Goal: Task Accomplishment & Management: Complete application form

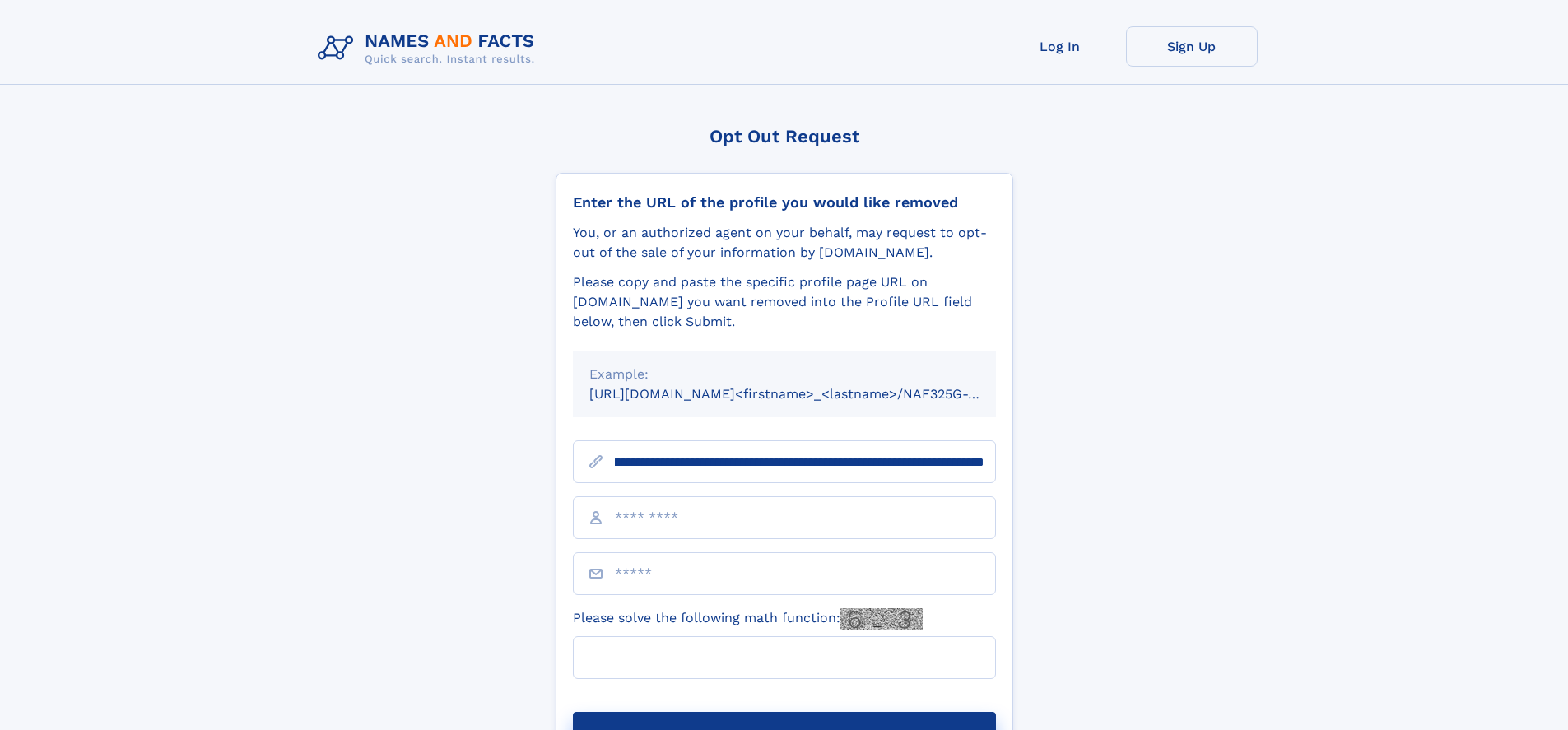
scroll to position [0, 207]
type input "**********"
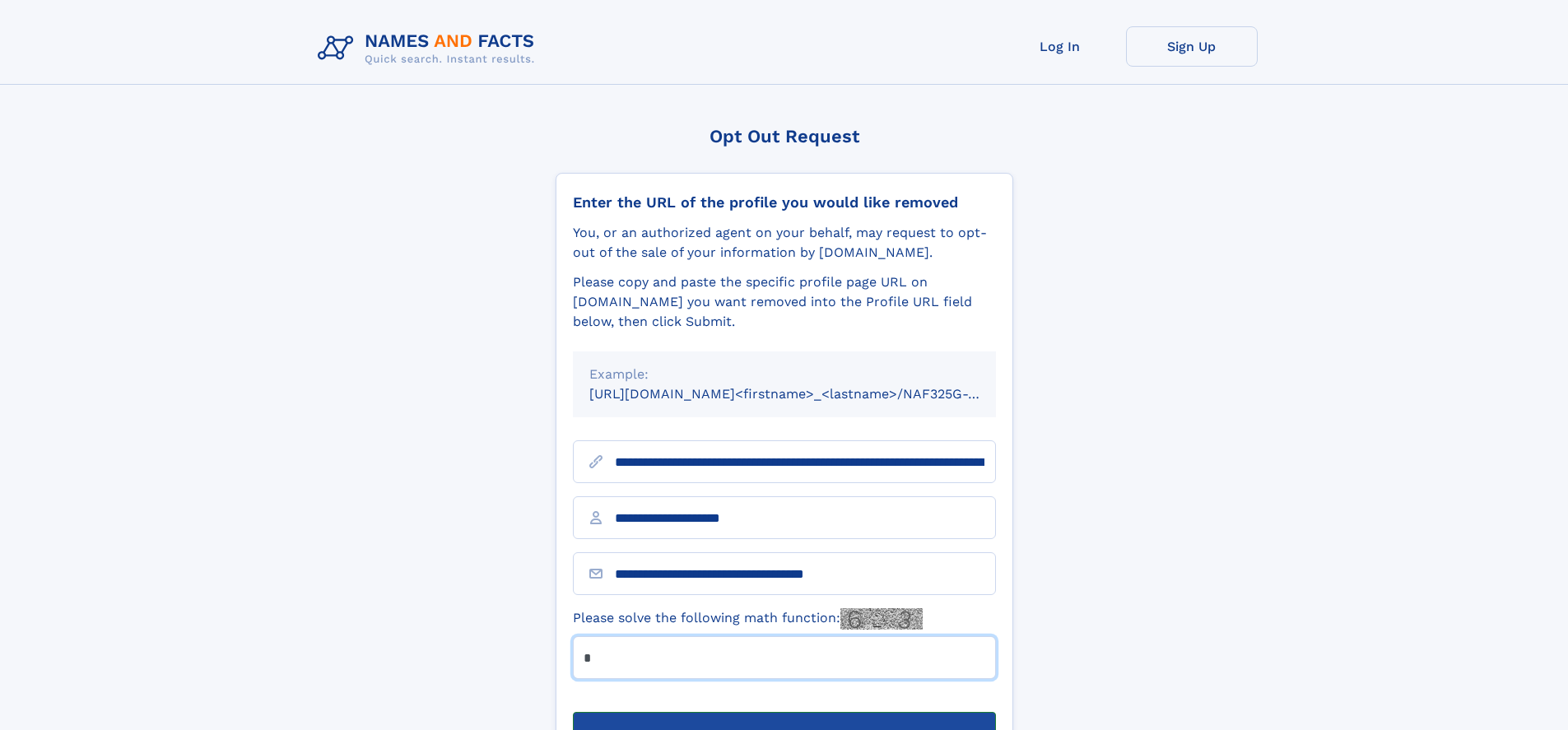
type input "*"
click at [784, 712] on button "Submit Opt Out Request" at bounding box center [784, 738] width 423 height 53
